Goal: Task Accomplishment & Management: Manage account settings

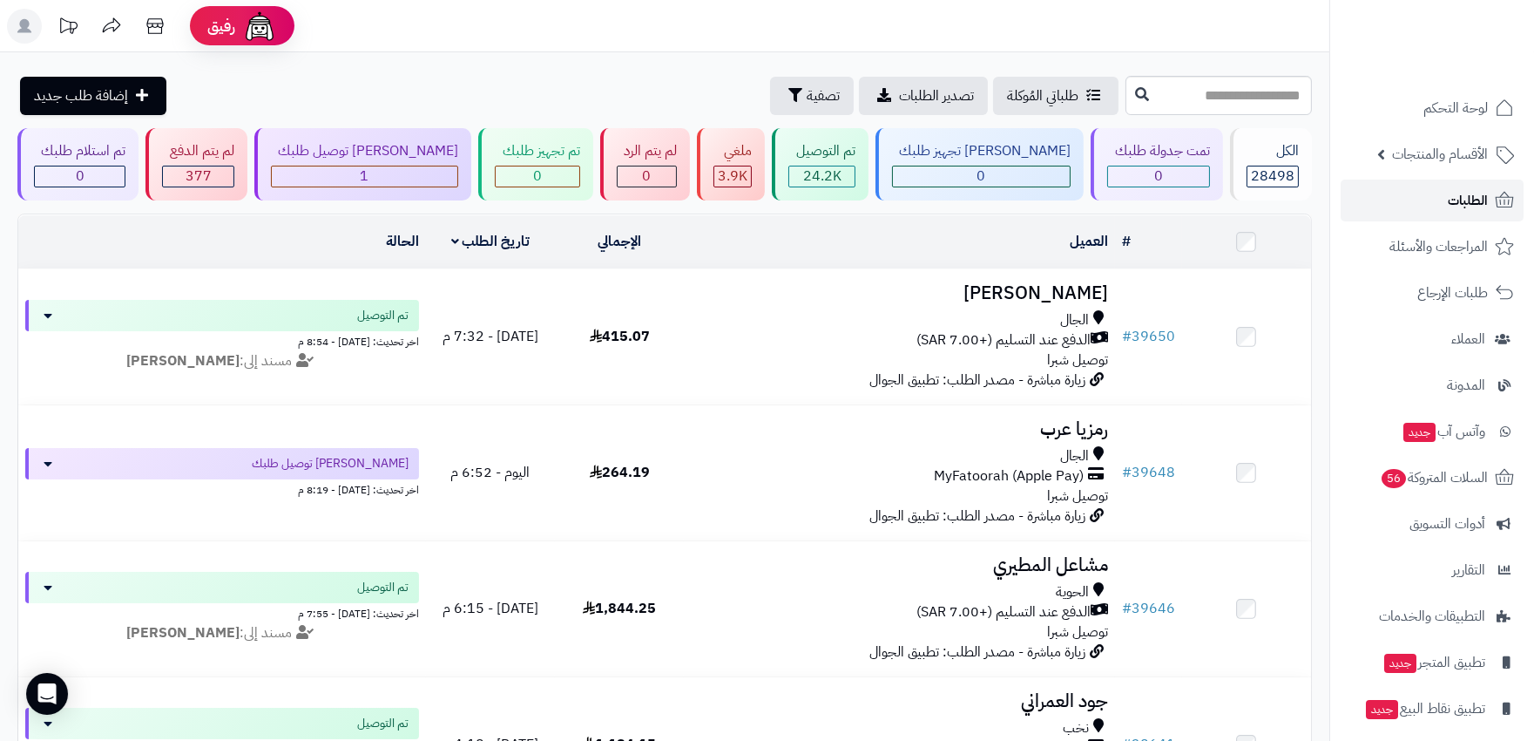
click at [1450, 186] on link "الطلبات" at bounding box center [1432, 200] width 183 height 42
